Goal: Task Accomplishment & Management: Manage account settings

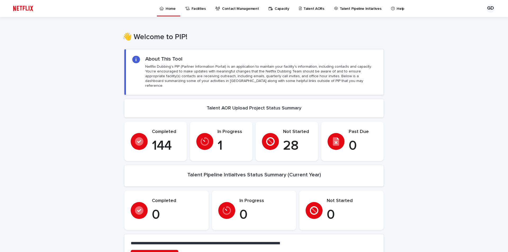
click at [232, 7] on p "Contact Management" at bounding box center [240, 5] width 37 height 11
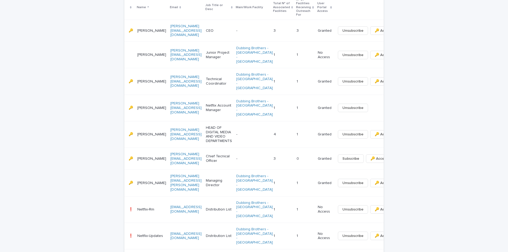
scroll to position [132, 0]
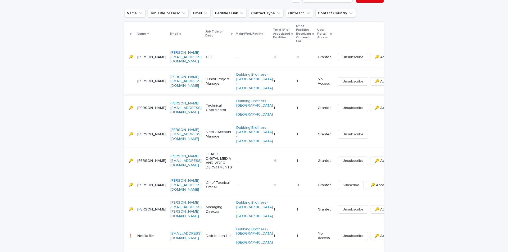
click at [402, 80] on icon "button" at bounding box center [402, 82] width 1 height 4
click at [413, 79] on div "Loading... Saving… Loading... Saving… Contacts Add New Name Job Title or Desc E…" at bounding box center [254, 179] width 508 height 390
click at [375, 79] on span "🔑 Access" at bounding box center [384, 81] width 18 height 5
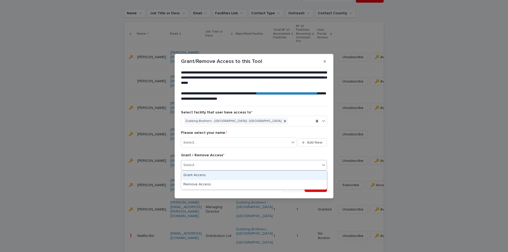
click at [321, 166] on icon at bounding box center [323, 164] width 5 height 5
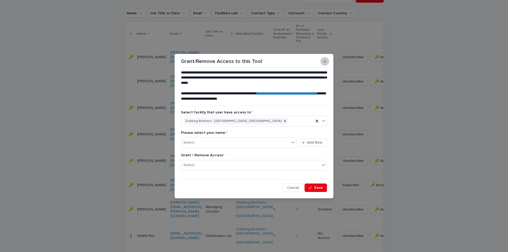
click at [323, 61] on button "button" at bounding box center [324, 61] width 9 height 8
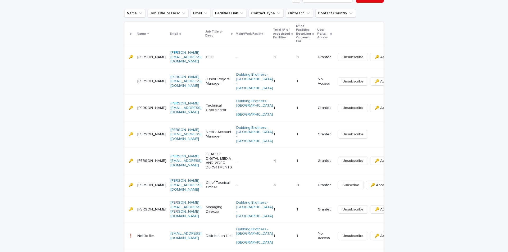
click at [419, 122] on div "Loading... Saving… Loading... Saving… Contacts Add New Name Job Title or Desc E…" at bounding box center [254, 179] width 508 height 390
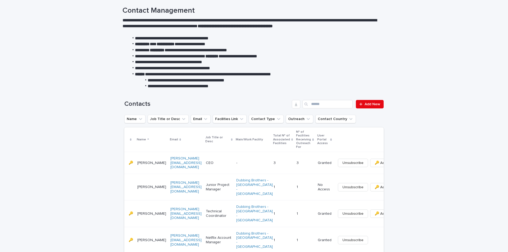
scroll to position [0, 0]
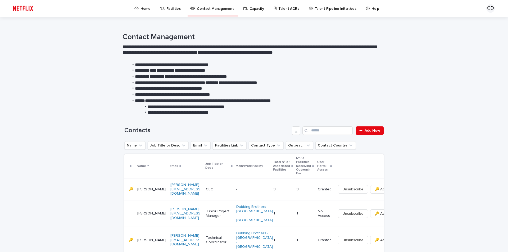
click at [253, 11] on p "Capacity" at bounding box center [256, 5] width 15 height 11
